Goal: Go to known website: Access a specific website the user already knows

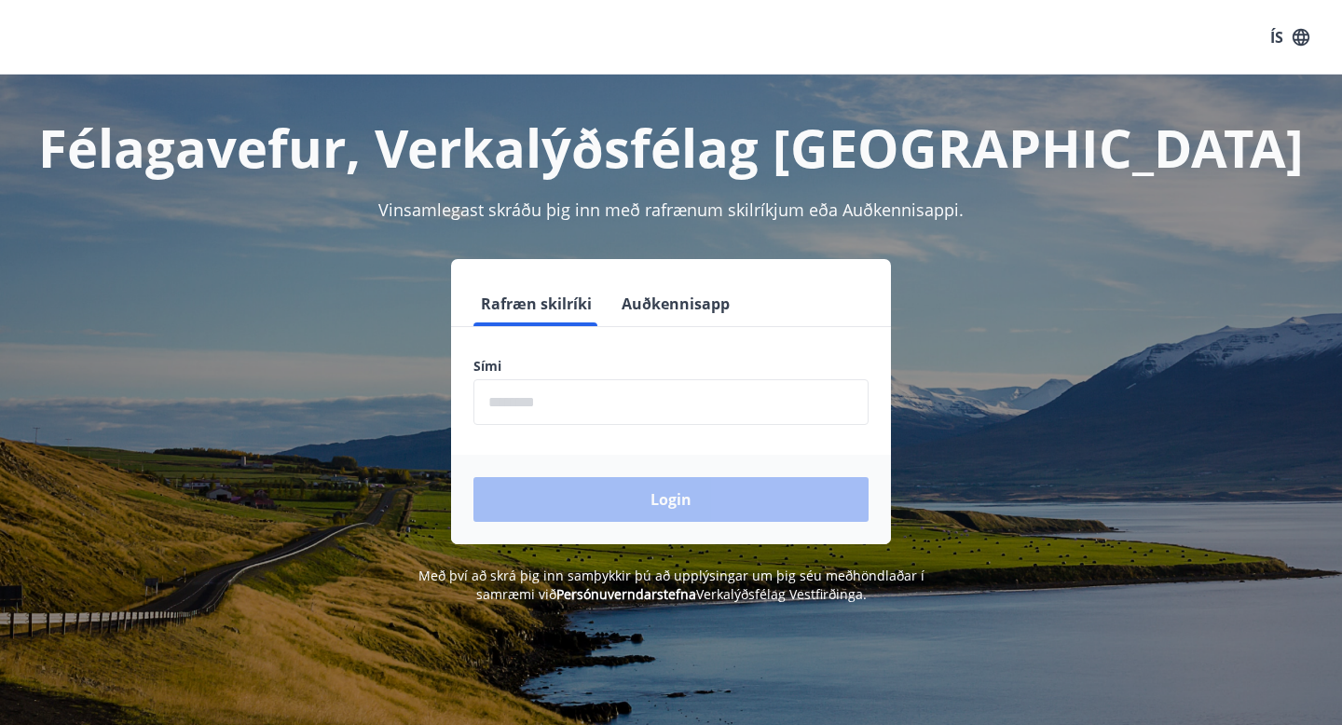
click at [524, 394] on input "phone" at bounding box center [670, 402] width 395 height 46
type input "********"
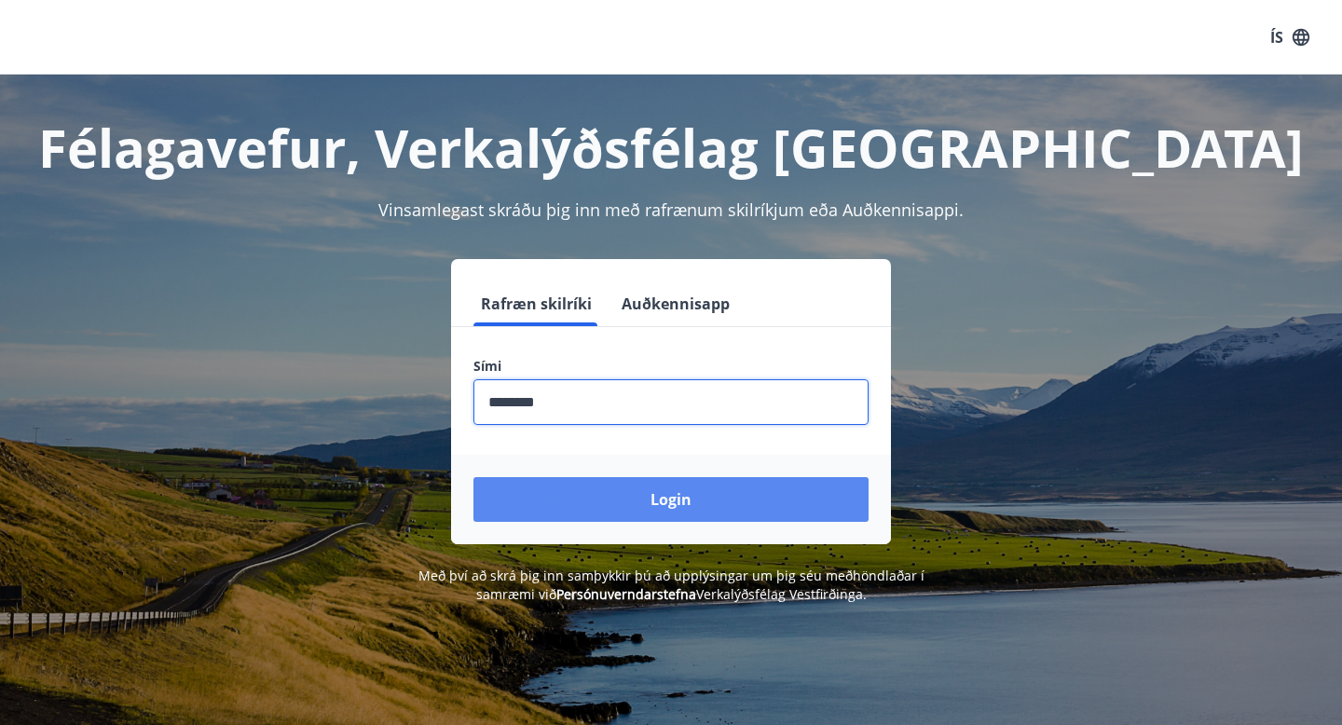
click at [578, 502] on button "Login" at bounding box center [670, 499] width 395 height 45
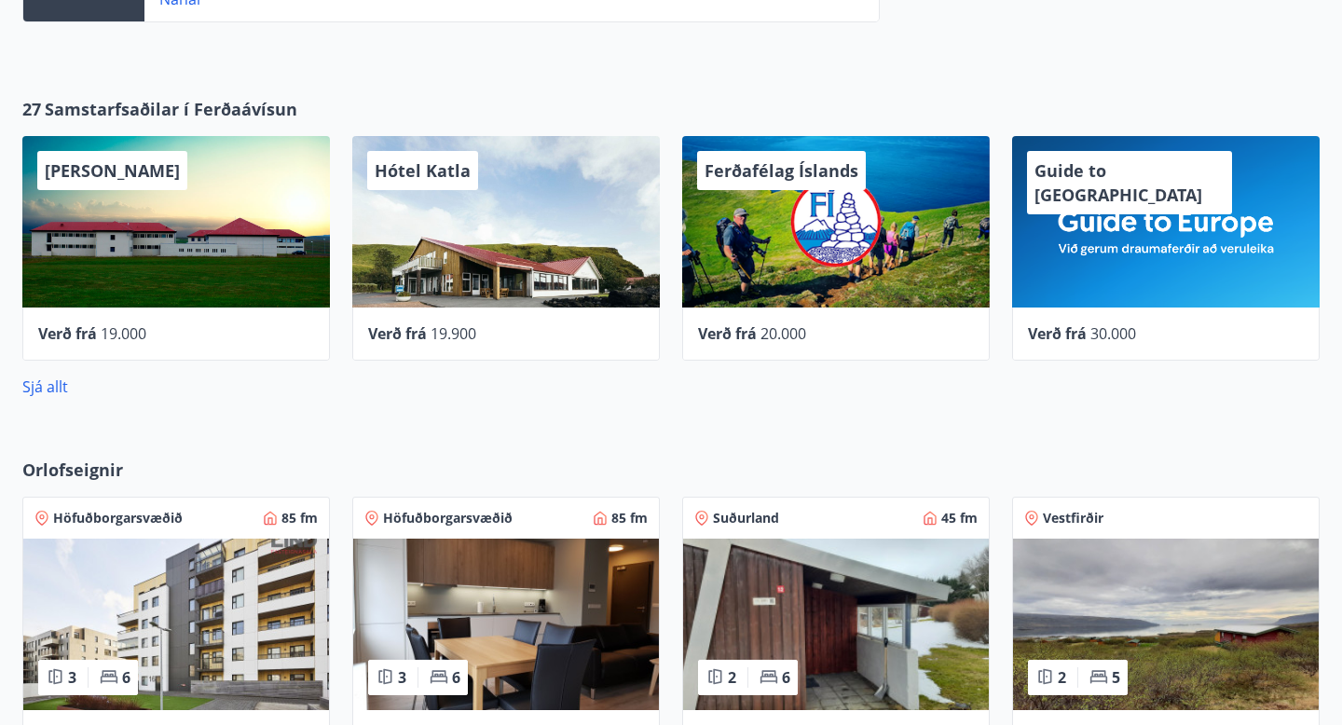
scroll to position [1471, 0]
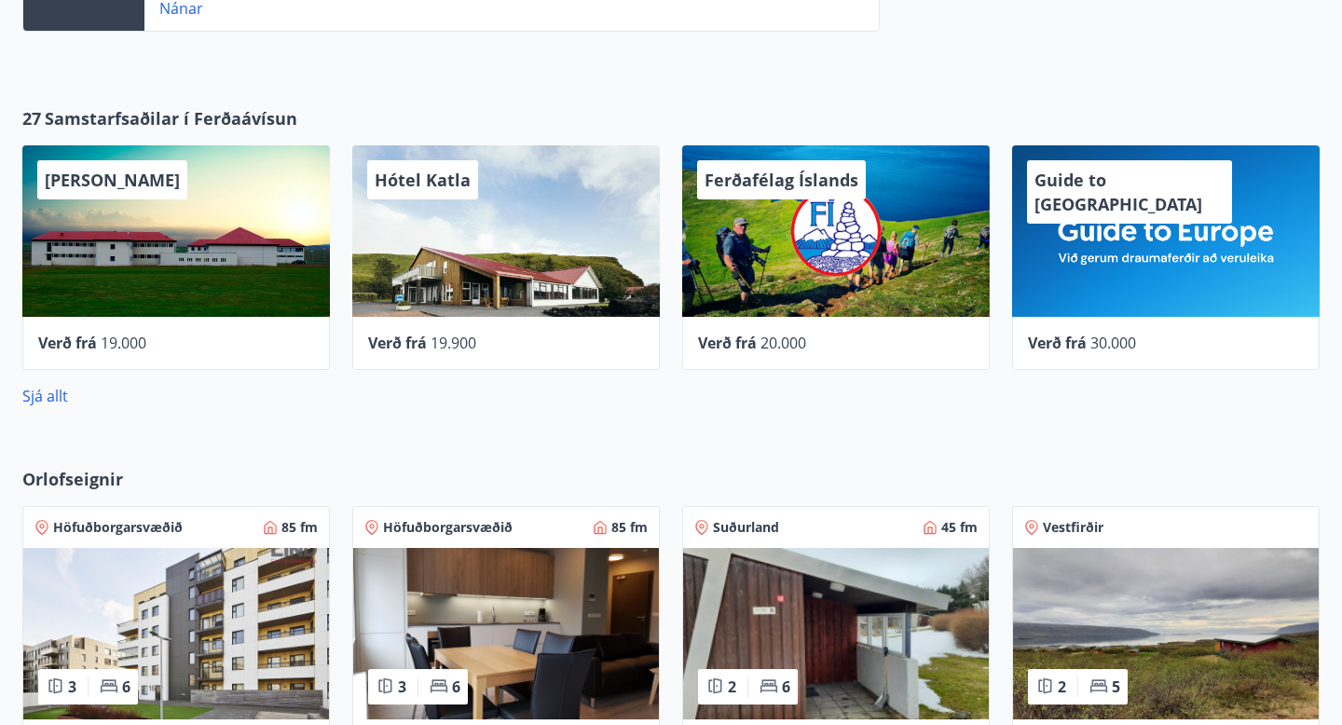
click at [1181, 255] on div "Guide to [GEOGRAPHIC_DATA]" at bounding box center [1165, 230] width 307 height 171
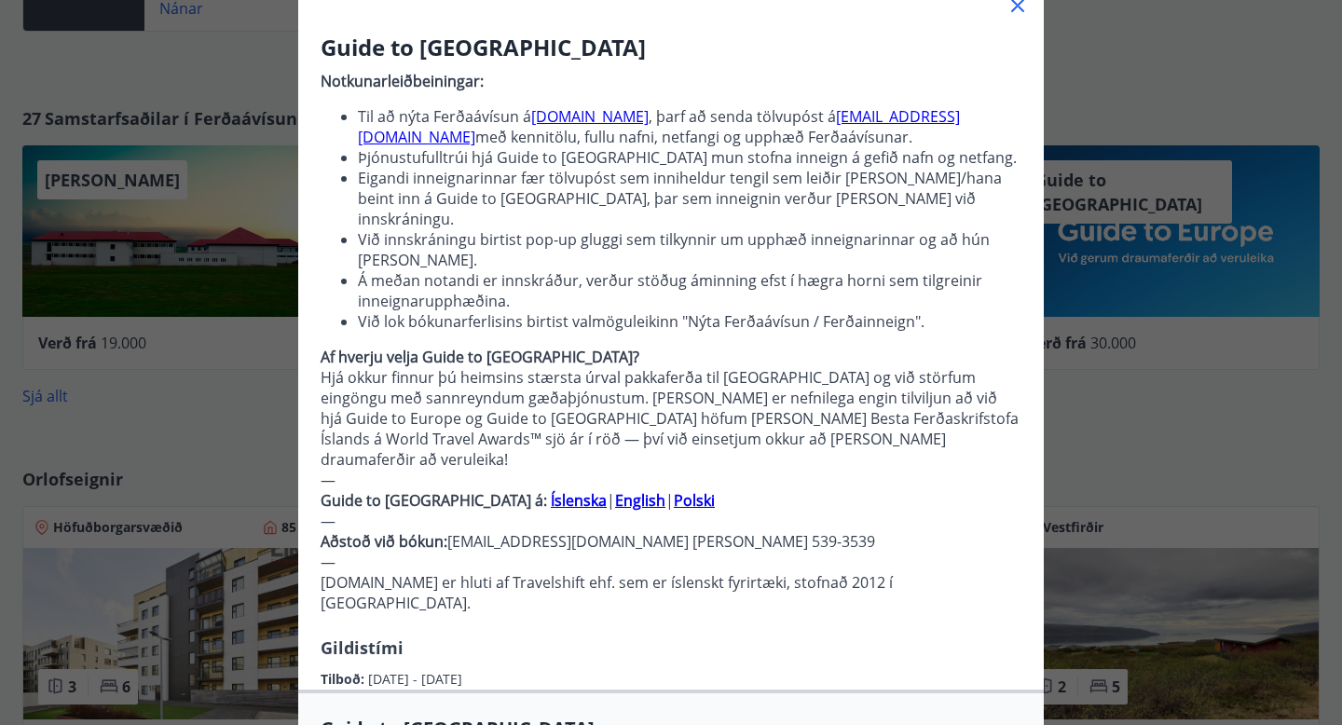
scroll to position [59, 0]
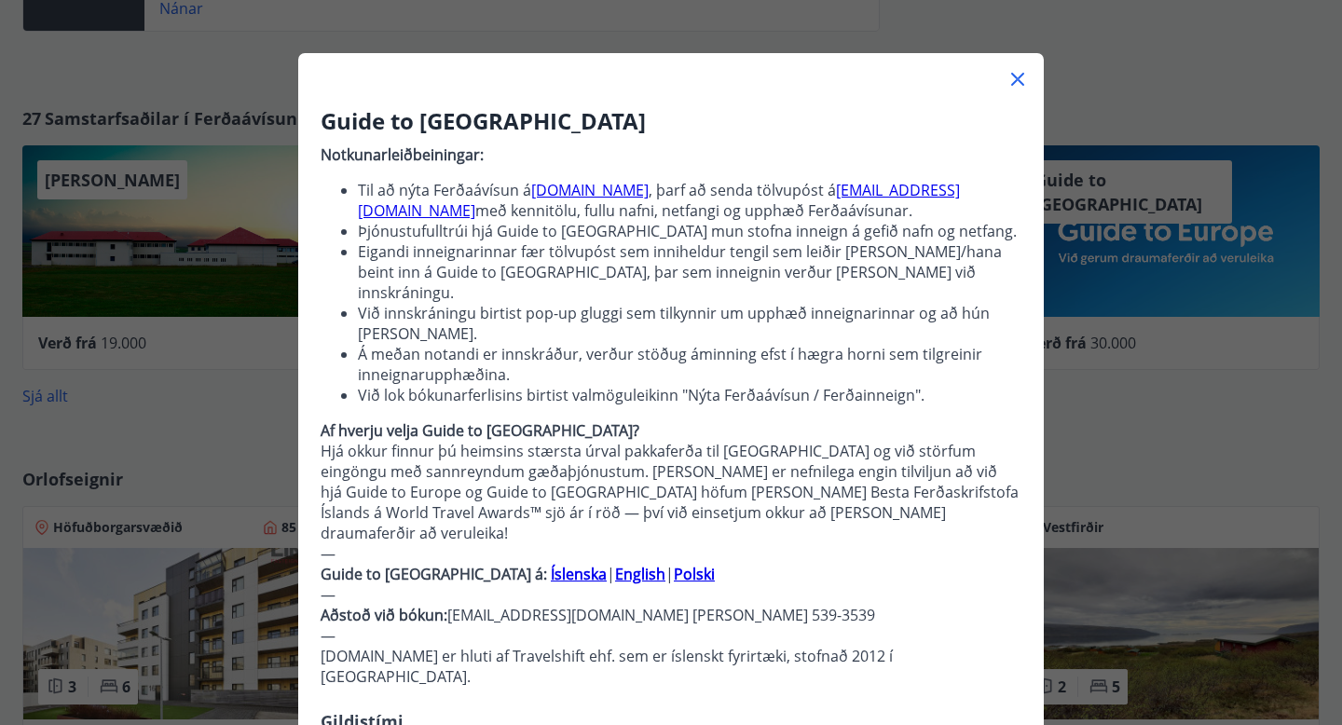
click at [615, 564] on strong "English" at bounding box center [640, 574] width 50 height 20
